Goal: Information Seeking & Learning: Learn about a topic

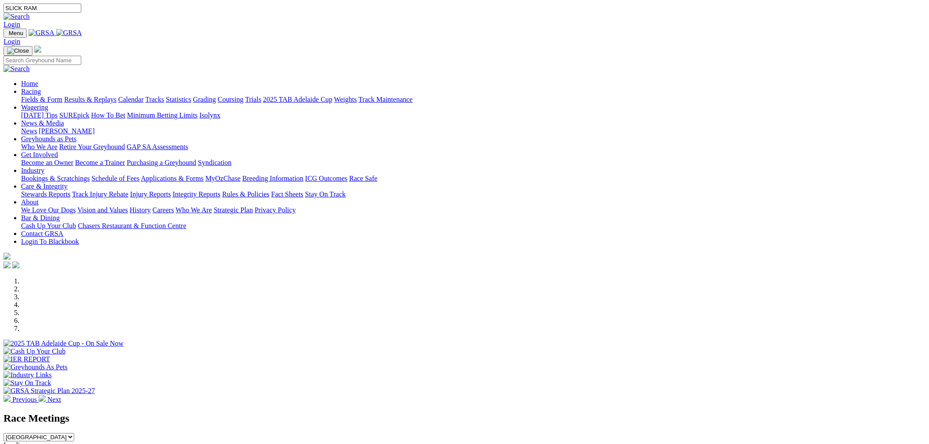
type input "SLICK RAM"
click at [30, 13] on img at bounding box center [17, 17] width 26 height 8
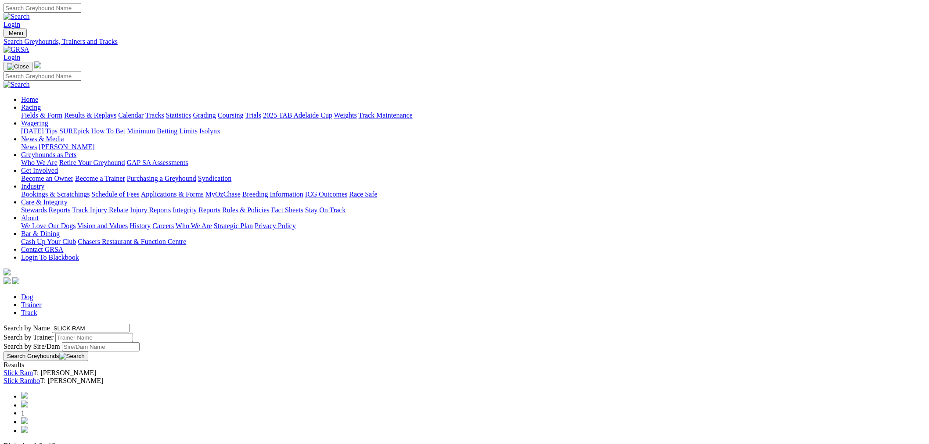
click at [33, 369] on link "Slick Ram" at bounding box center [18, 372] width 29 height 7
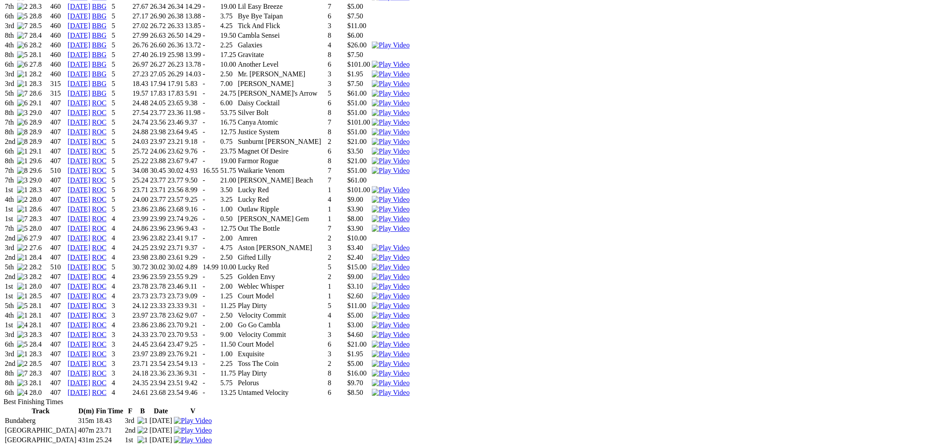
scroll to position [731, 0]
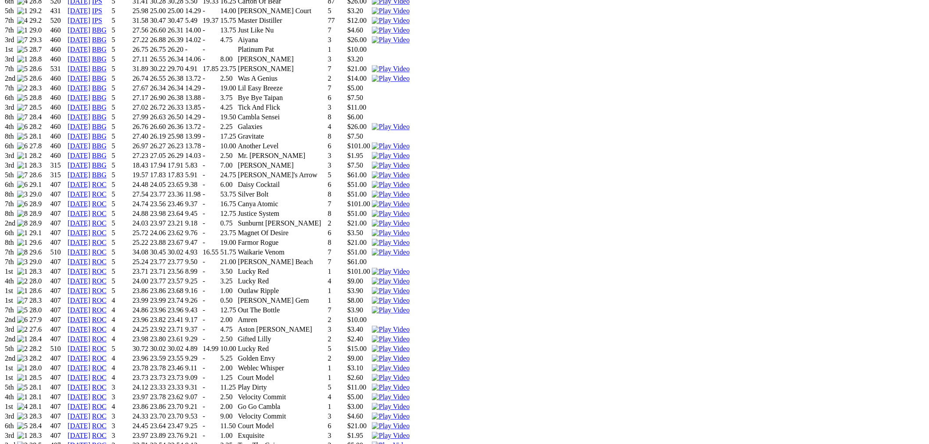
click at [410, 345] on img at bounding box center [391, 349] width 38 height 8
click at [410, 248] on img at bounding box center [391, 252] width 38 height 8
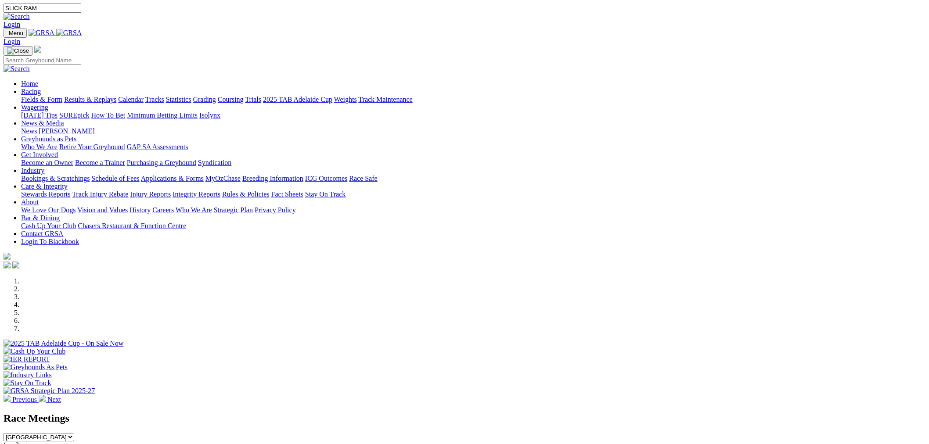
click at [41, 88] on link "Racing" at bounding box center [31, 91] width 20 height 7
click at [62, 96] on link "Fields & Form" at bounding box center [41, 99] width 41 height 7
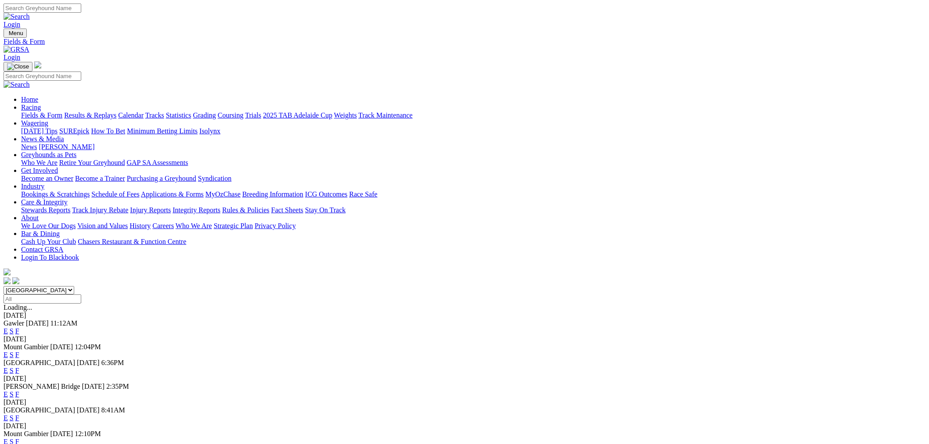
click at [74, 286] on select "South Australia New South Wales Northern Territory Queensland Tasmania Victoria…" at bounding box center [39, 290] width 71 height 8
select select "QLD"
click at [74, 286] on select "South Australia New South Wales Northern Territory Queensland Tasmania Victoria…" at bounding box center [39, 290] width 71 height 8
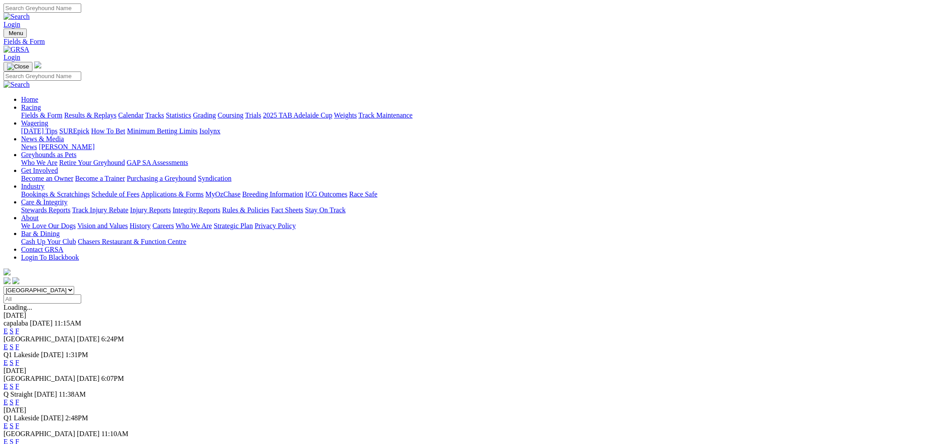
click at [8, 343] on span "E" at bounding box center [6, 346] width 4 height 7
click at [8, 343] on link "E" at bounding box center [6, 346] width 4 height 7
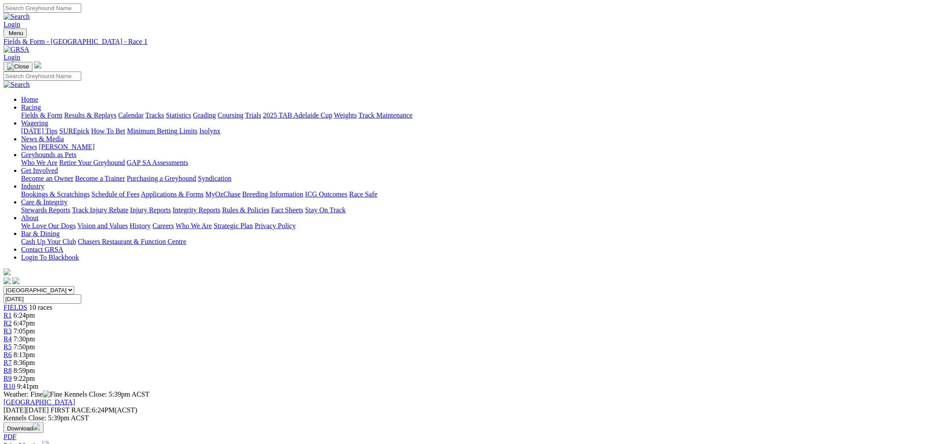
click at [35, 359] on span "8:36pm" at bounding box center [25, 362] width 22 height 7
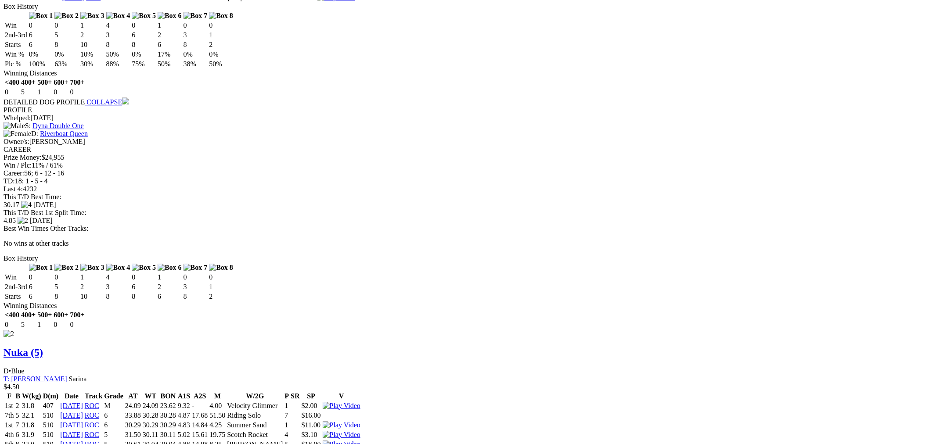
scroll to position [1057, 0]
